Goal: Task Accomplishment & Management: Complete application form

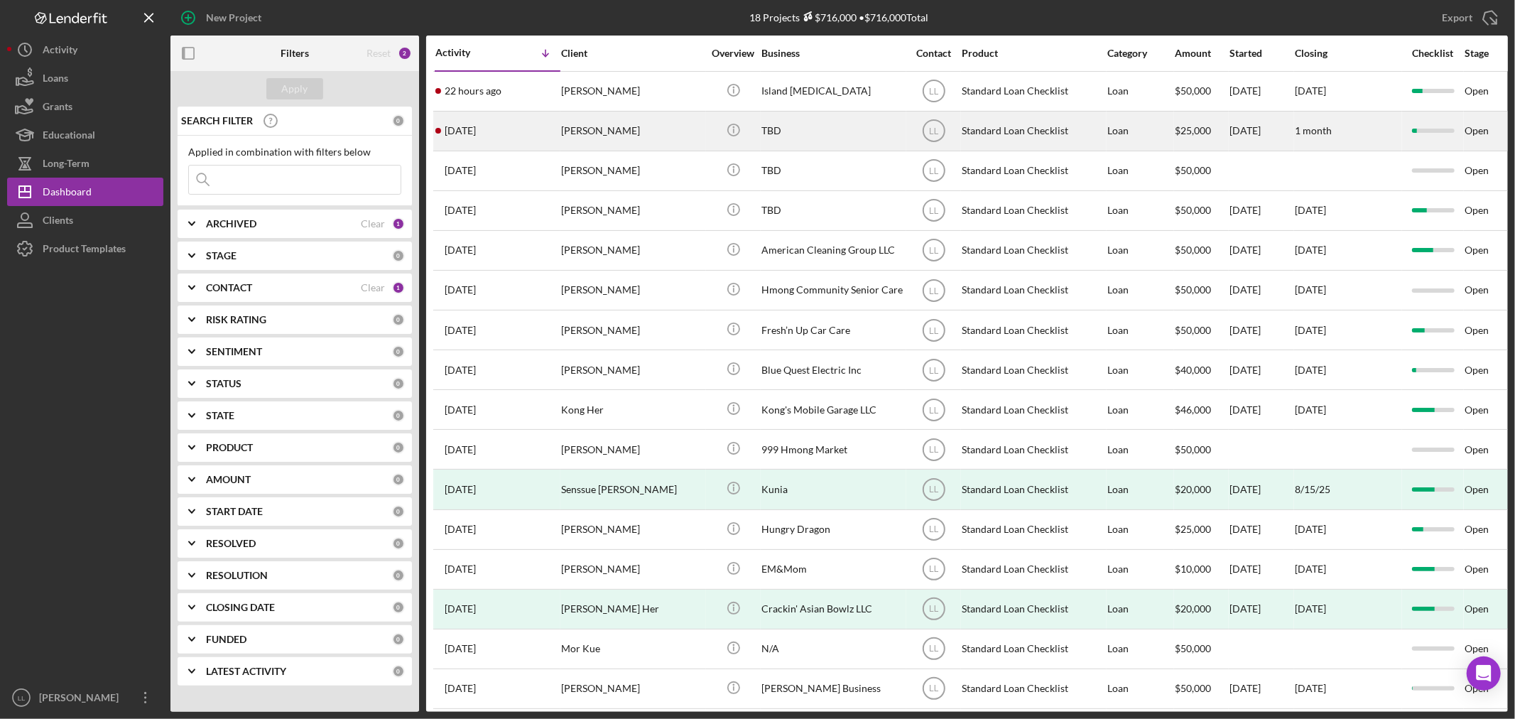
click at [696, 132] on div "[PERSON_NAME]" at bounding box center [632, 131] width 142 height 38
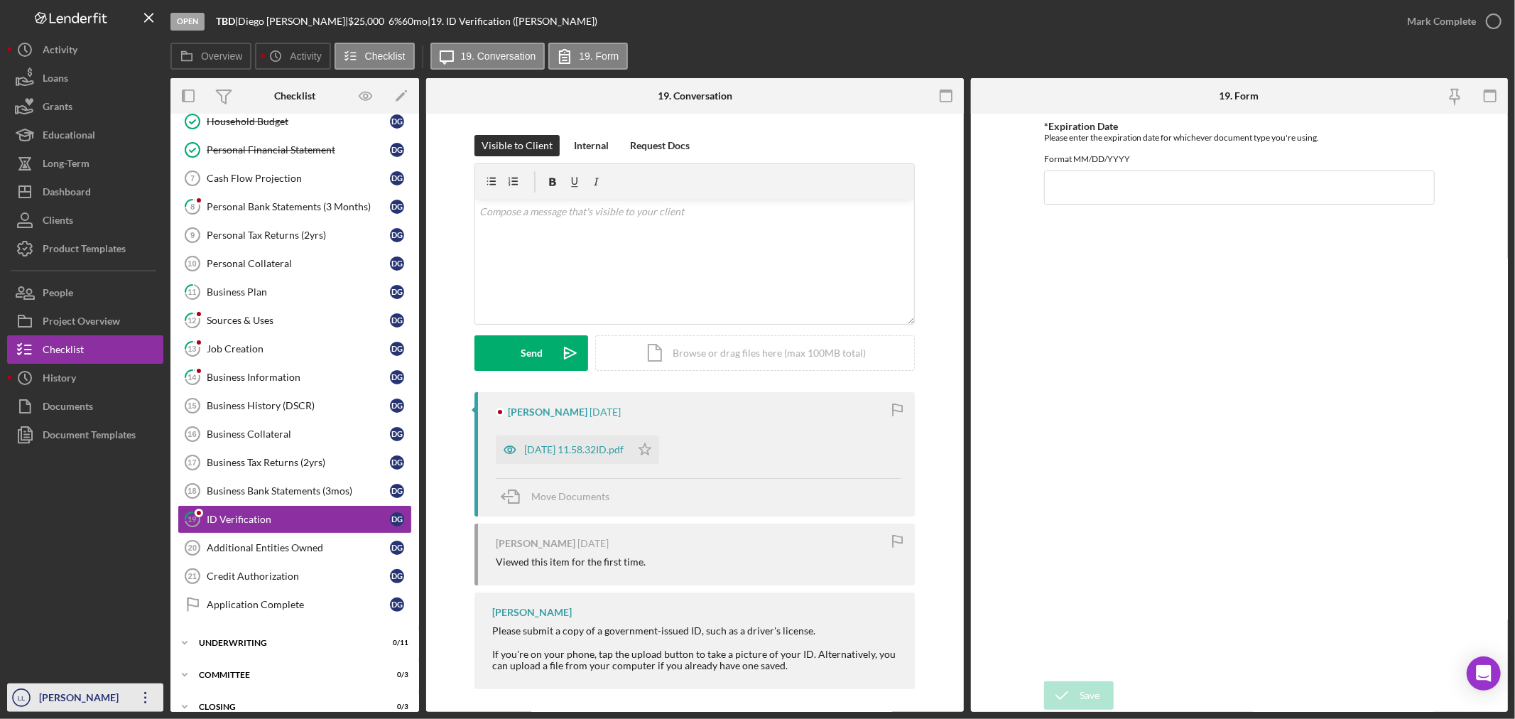
scroll to position [176, 0]
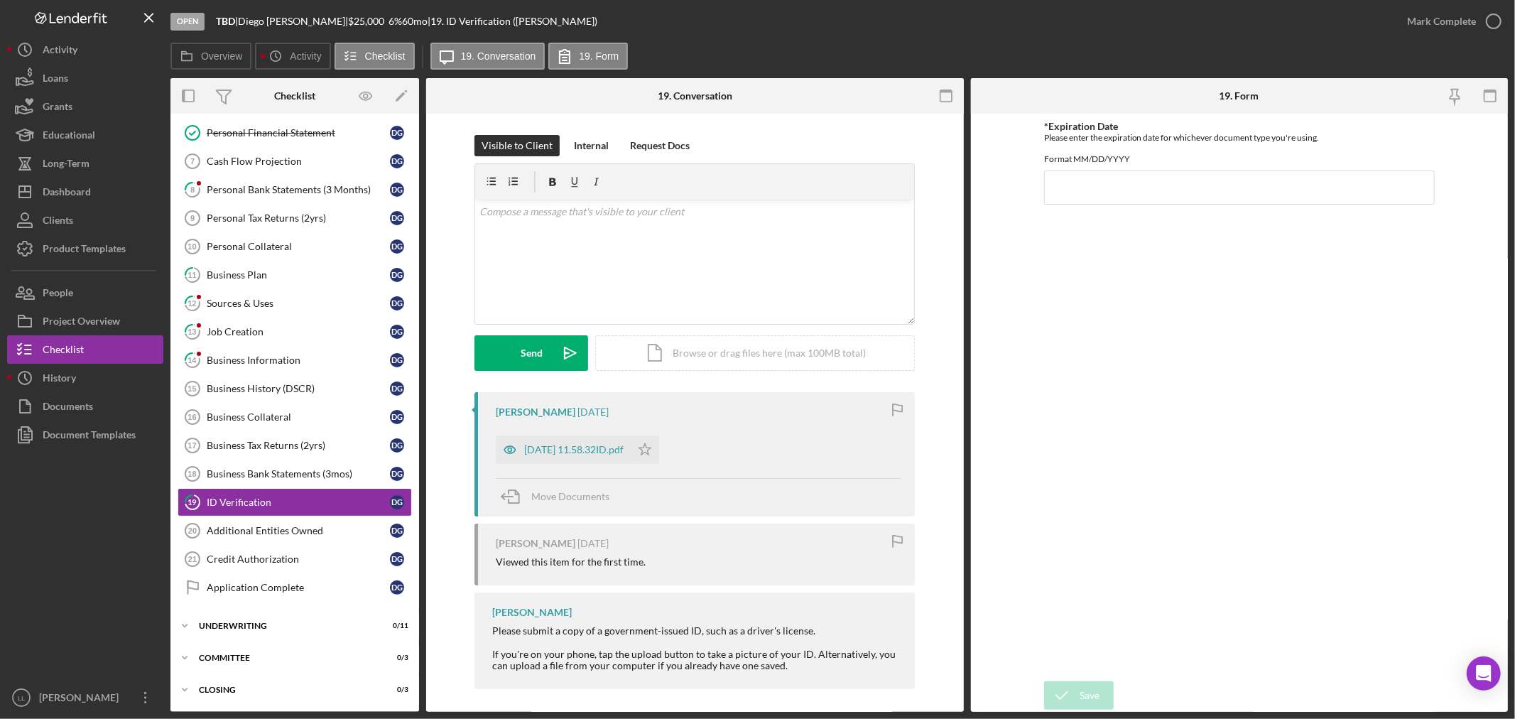
click at [1177, 516] on div "*Expiration Date Please enter the expiration date for whichever document type y…" at bounding box center [1239, 397] width 391 height 553
click at [1052, 290] on div "*Expiration Date Please enter the expiration date for whichever document type y…" at bounding box center [1239, 397] width 391 height 553
